Goal: Transaction & Acquisition: Book appointment/travel/reservation

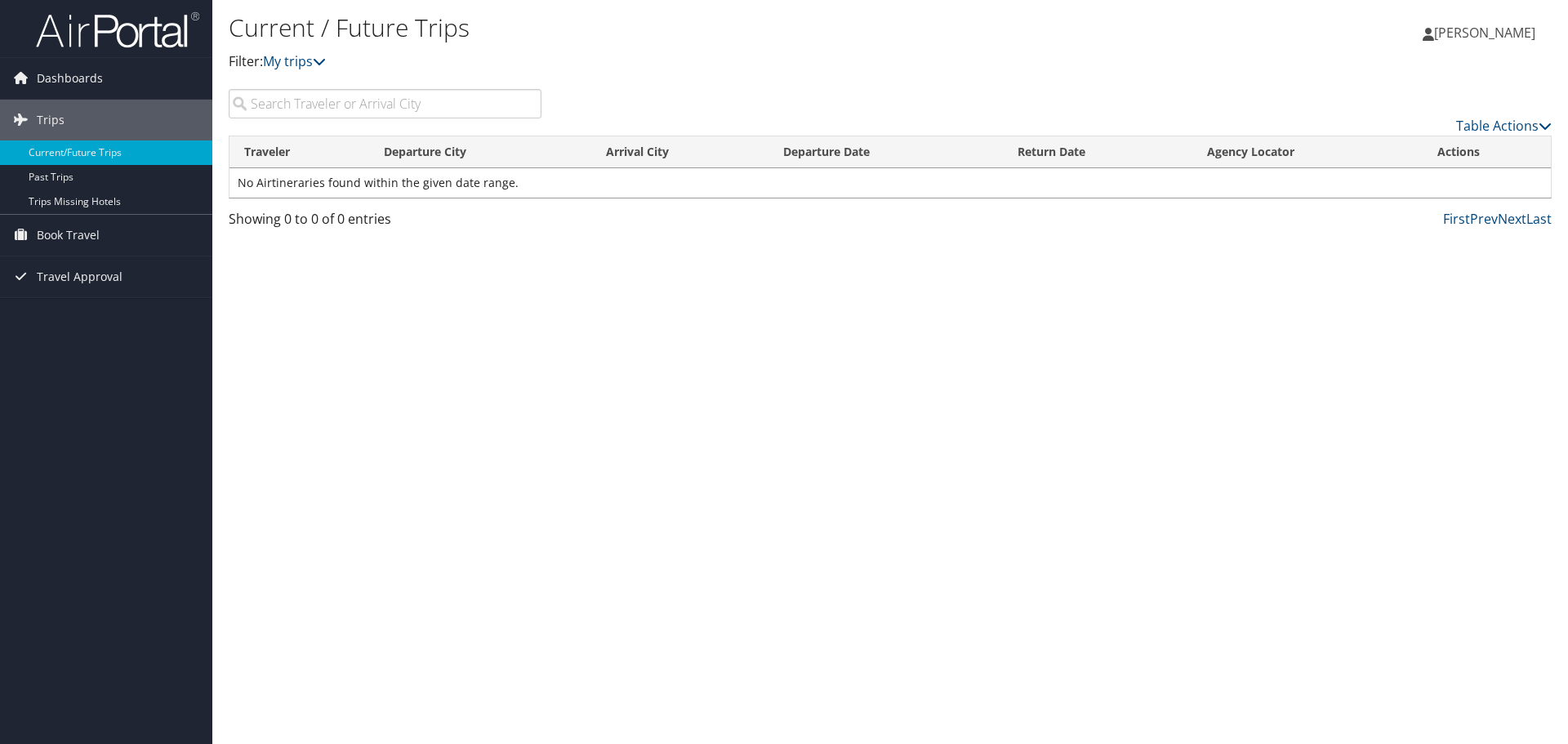
click at [1502, 44] on link "[PERSON_NAME]" at bounding box center [1487, 33] width 129 height 49
click at [105, 227] on link "Book Travel" at bounding box center [106, 235] width 212 height 41
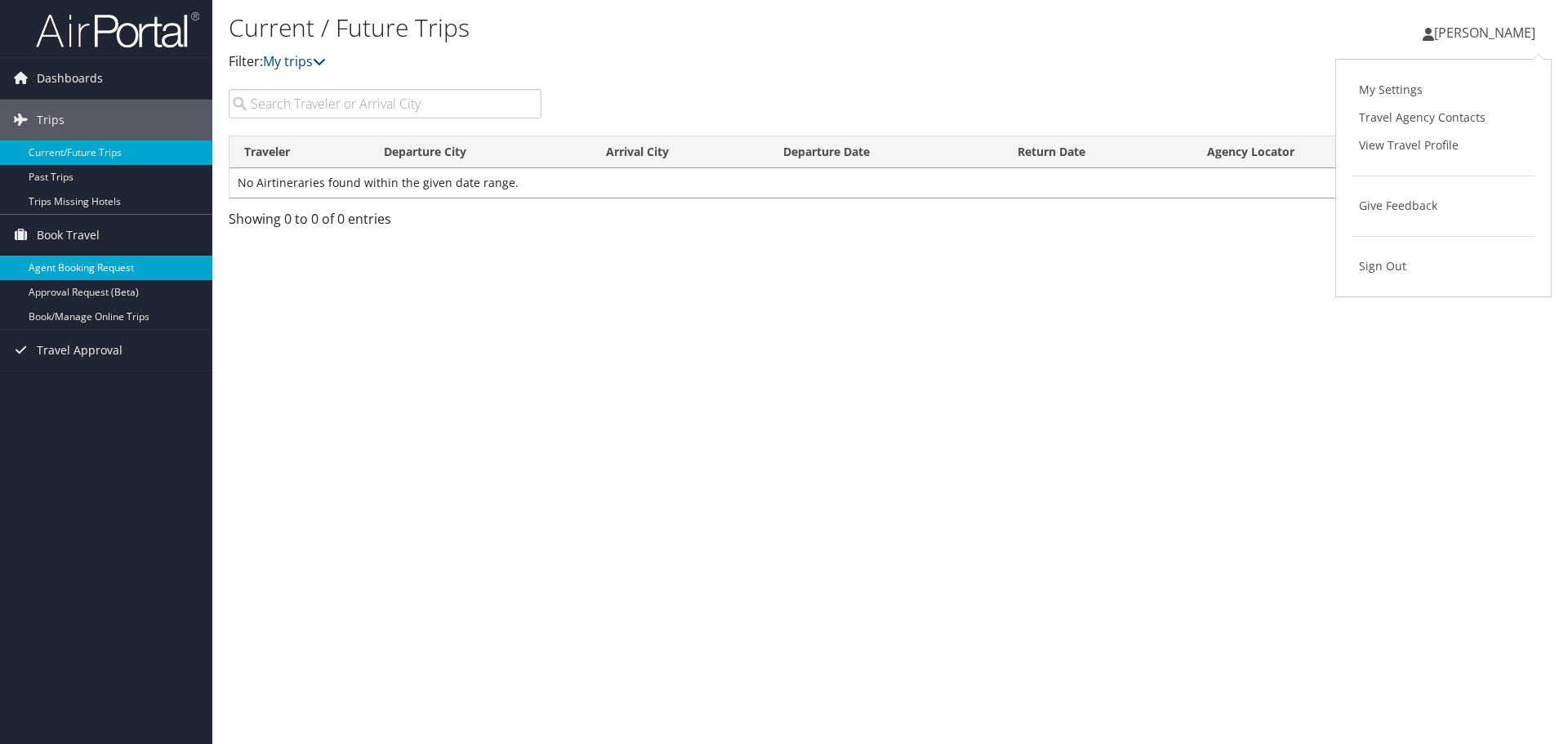
click at [117, 265] on link "Agent Booking Request" at bounding box center [106, 268] width 212 height 24
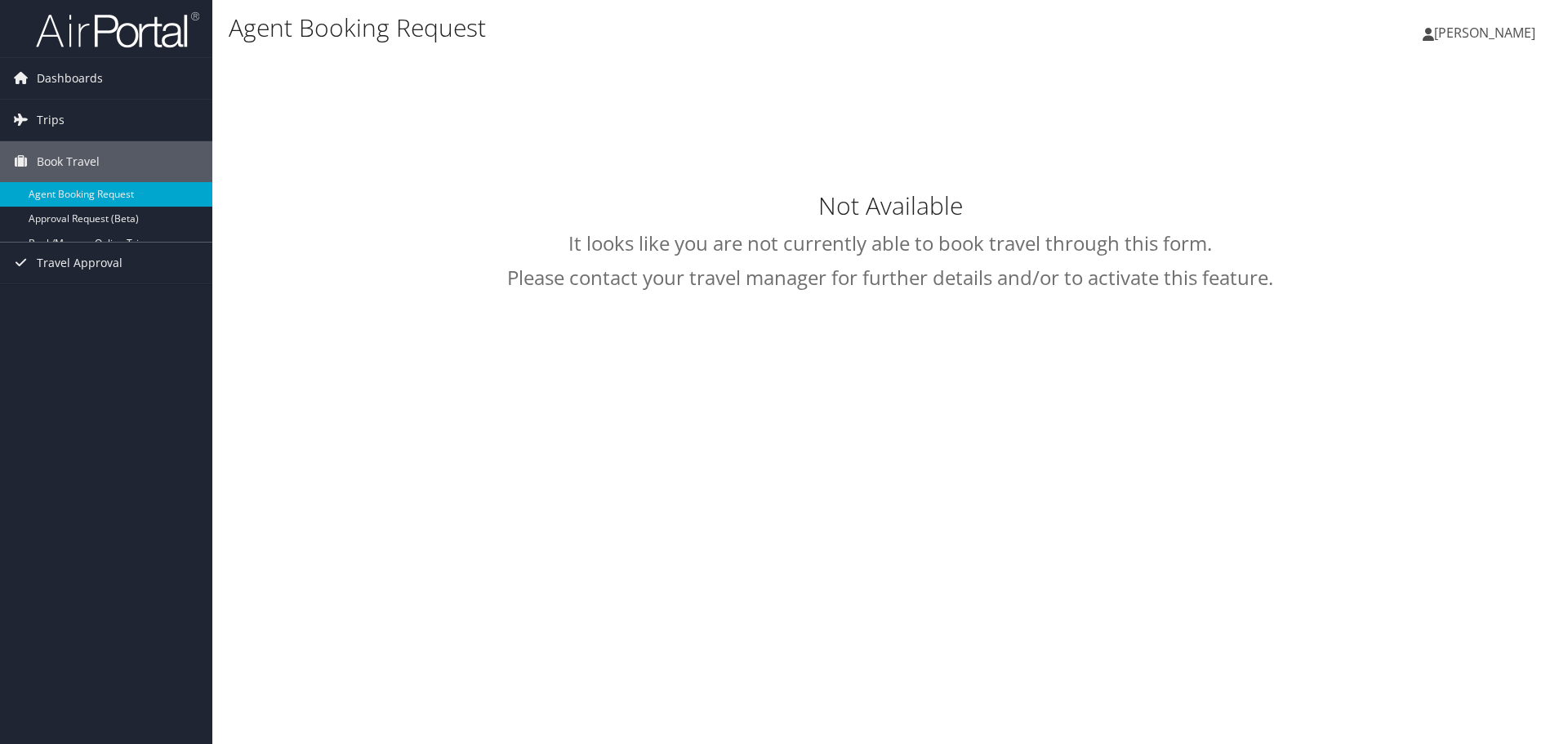
type input "Caitlin Harrell"
select select "statela@CBTravel.com"
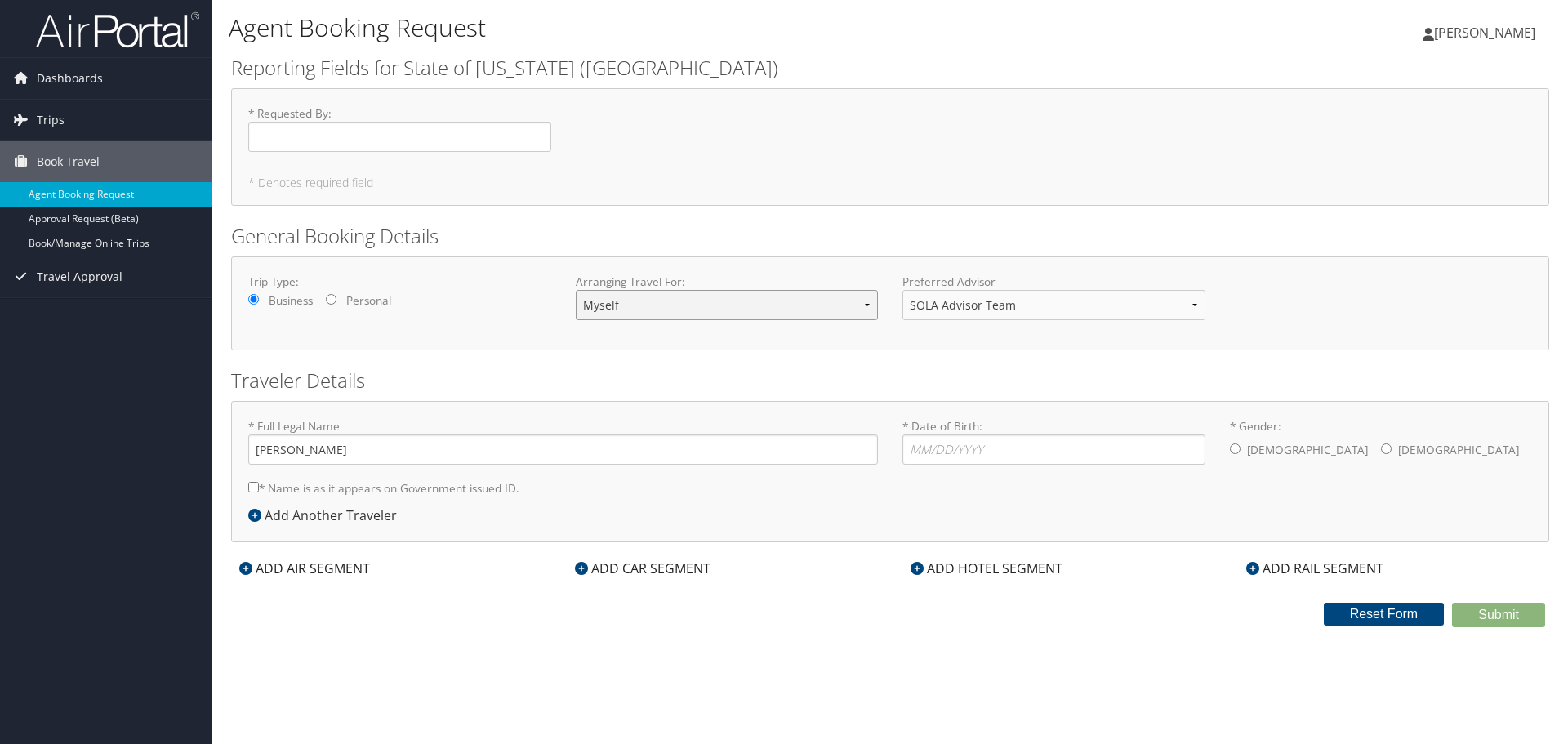
click at [717, 296] on select "Myself Another Traveler Guest Traveler" at bounding box center [727, 305] width 303 height 30
select select "another"
click at [575, 290] on select "Myself Another Traveler Guest Traveler" at bounding box center [727, 305] width 303 height 30
click at [1030, 316] on select "SOLA Advisor Team" at bounding box center [1054, 305] width 303 height 30
click at [1019, 367] on h2 "Traveler Details" at bounding box center [890, 380] width 1318 height 28
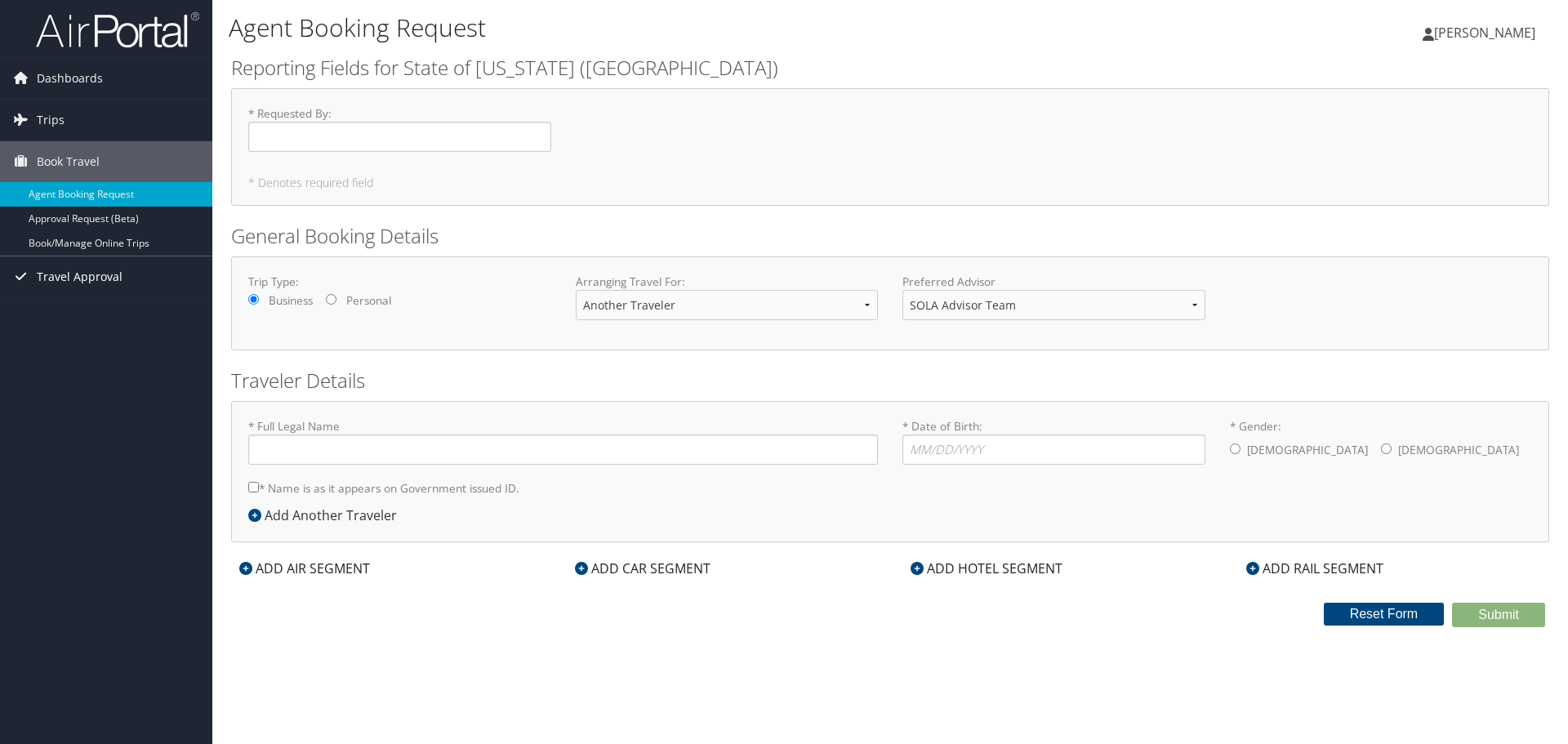
click at [80, 274] on span "Travel Approval" at bounding box center [79, 277] width 86 height 41
click at [67, 107] on link "Trips" at bounding box center [106, 120] width 212 height 41
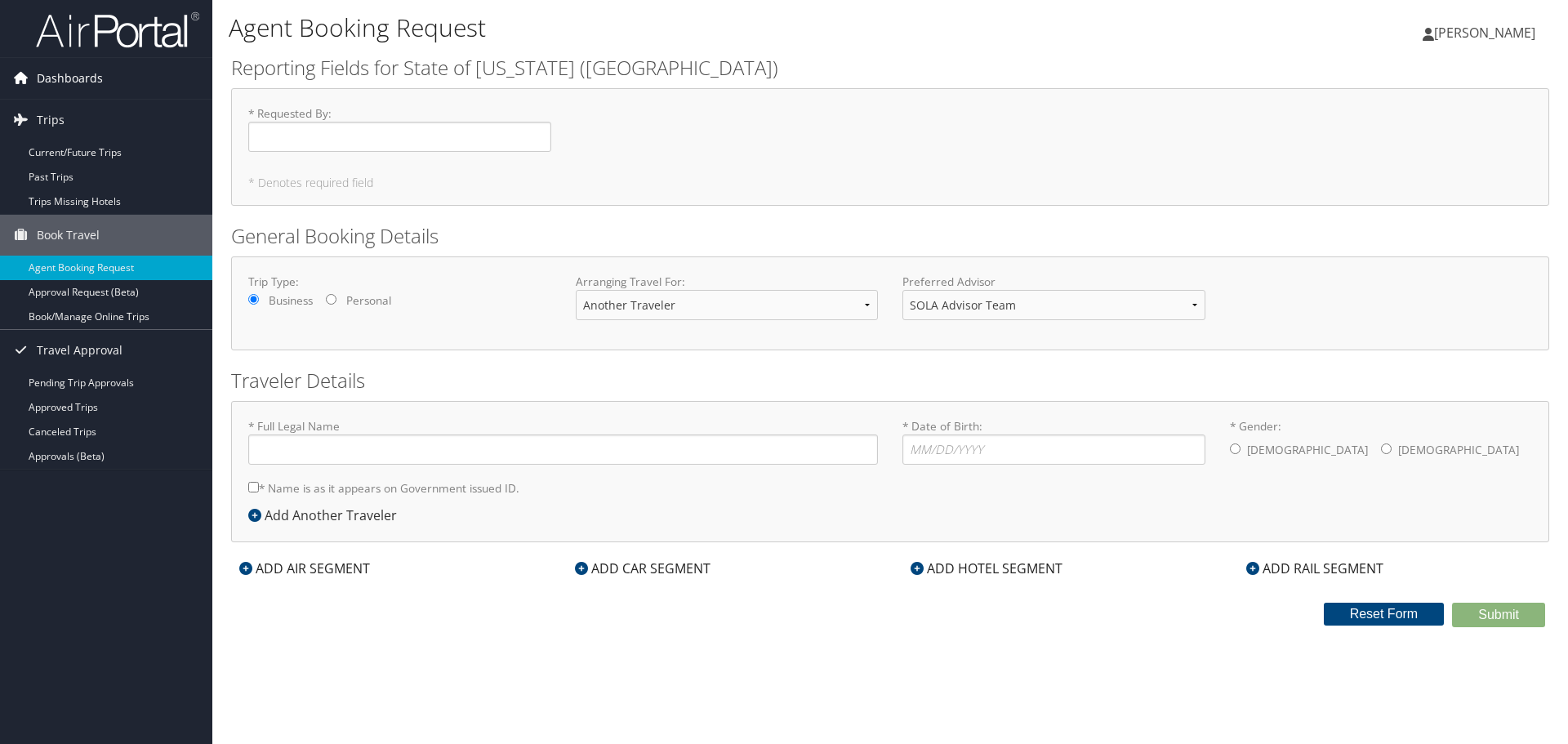
click at [84, 79] on span "Dashboards" at bounding box center [69, 78] width 66 height 41
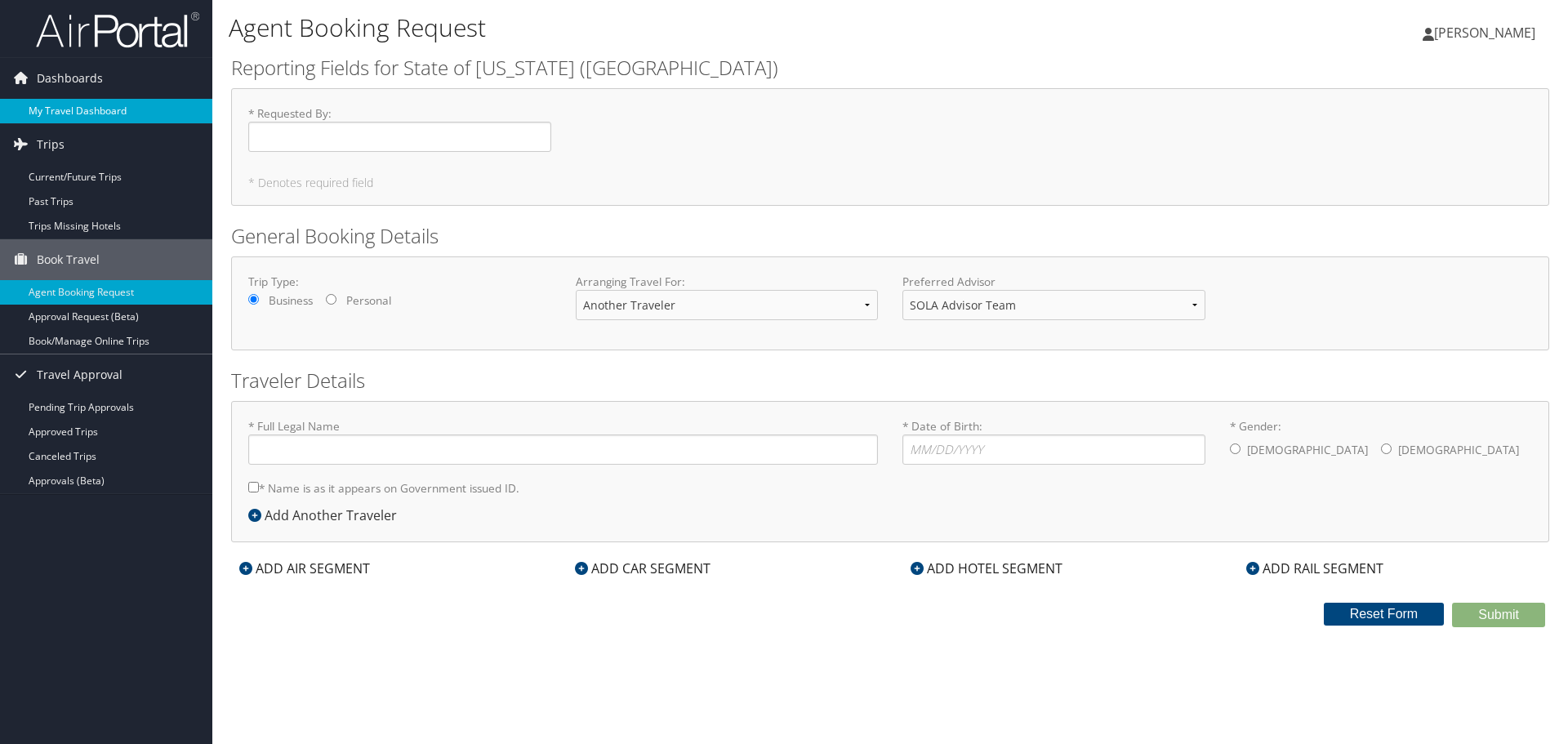
click at [84, 111] on link "My Travel Dashboard" at bounding box center [106, 110] width 212 height 24
